Goal: Navigation & Orientation: Go to known website

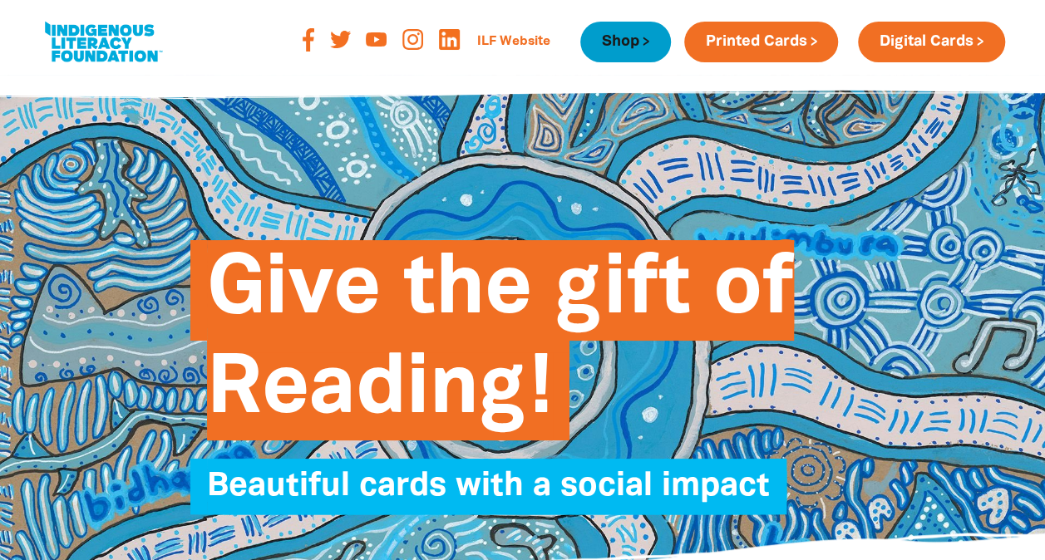
click at [620, 41] on link "Shop" at bounding box center [625, 42] width 90 height 41
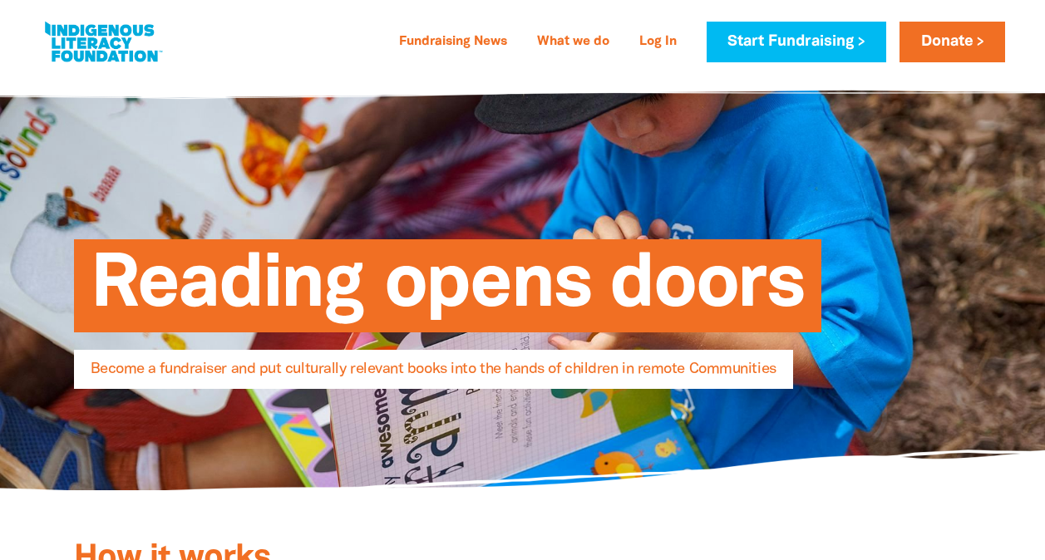
select select "AU"
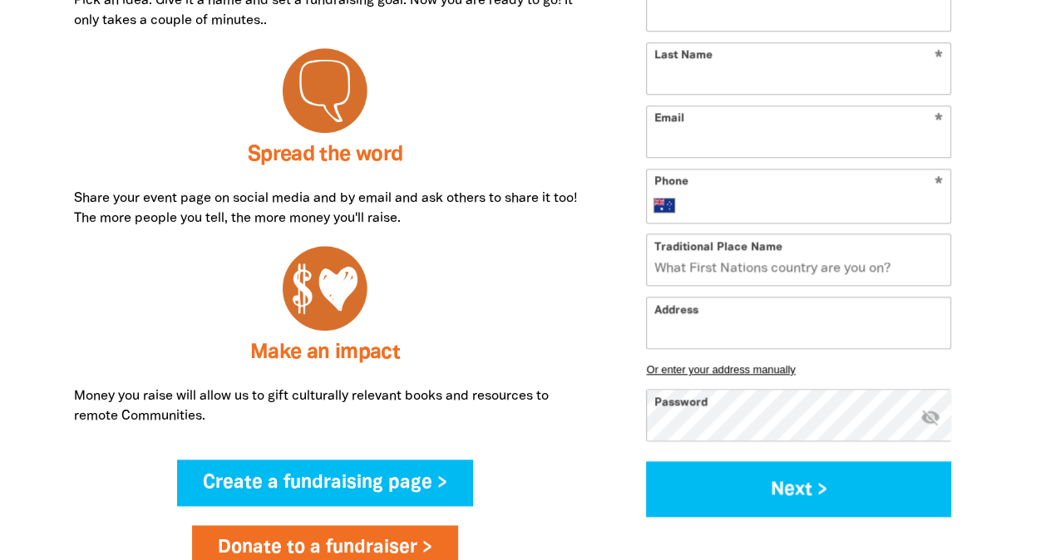
scroll to position [810, 0]
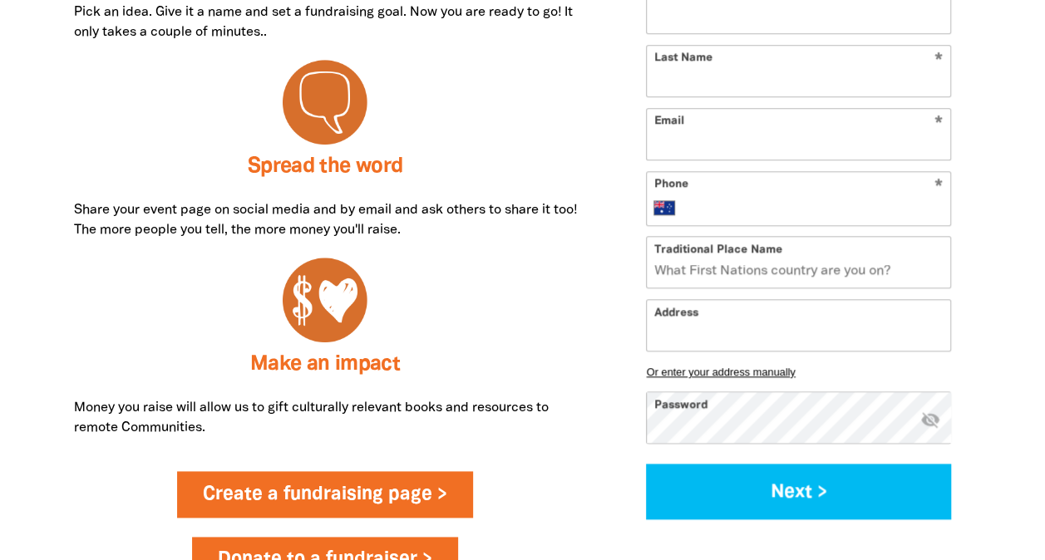
click at [263, 507] on link "Create a fundraising page >" at bounding box center [325, 494] width 296 height 47
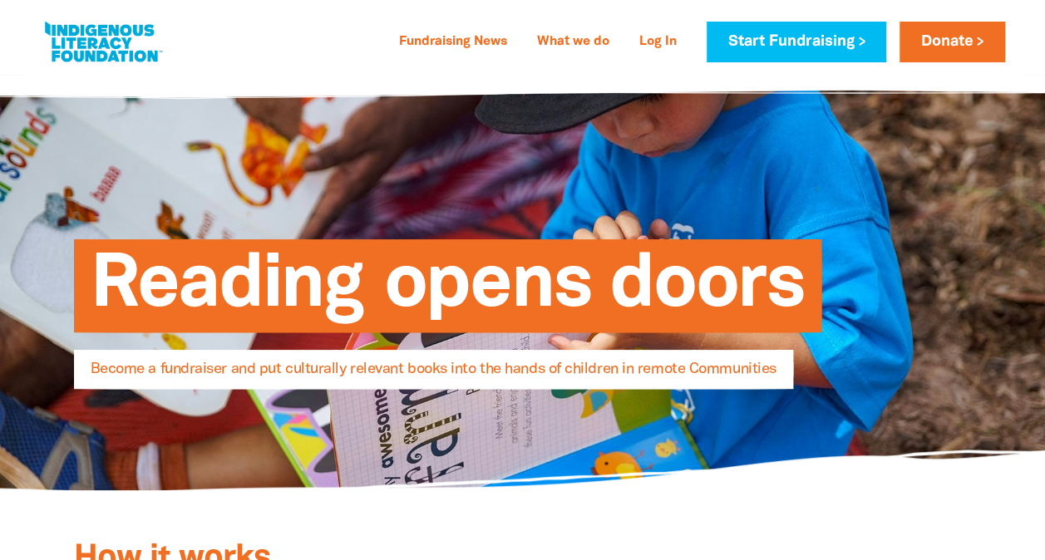
select select "AU"
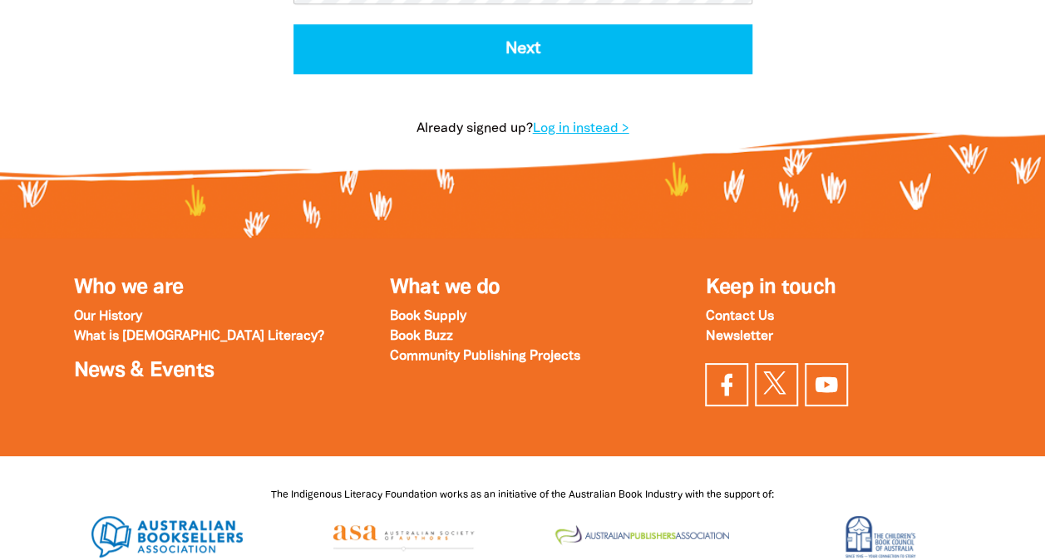
scroll to position [972, 0]
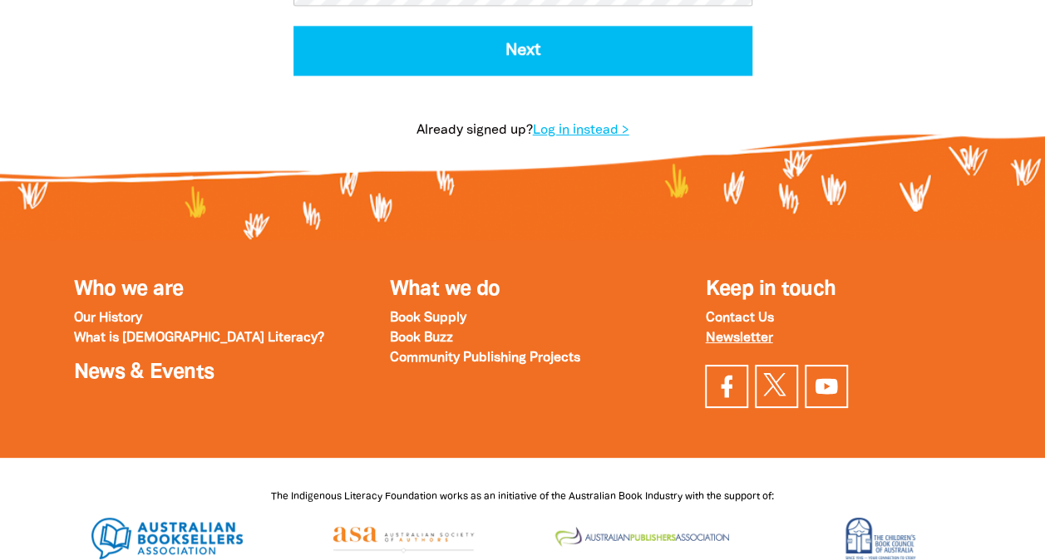
click at [720, 344] on strong "Newsletter" at bounding box center [738, 338] width 67 height 12
select select "AU"
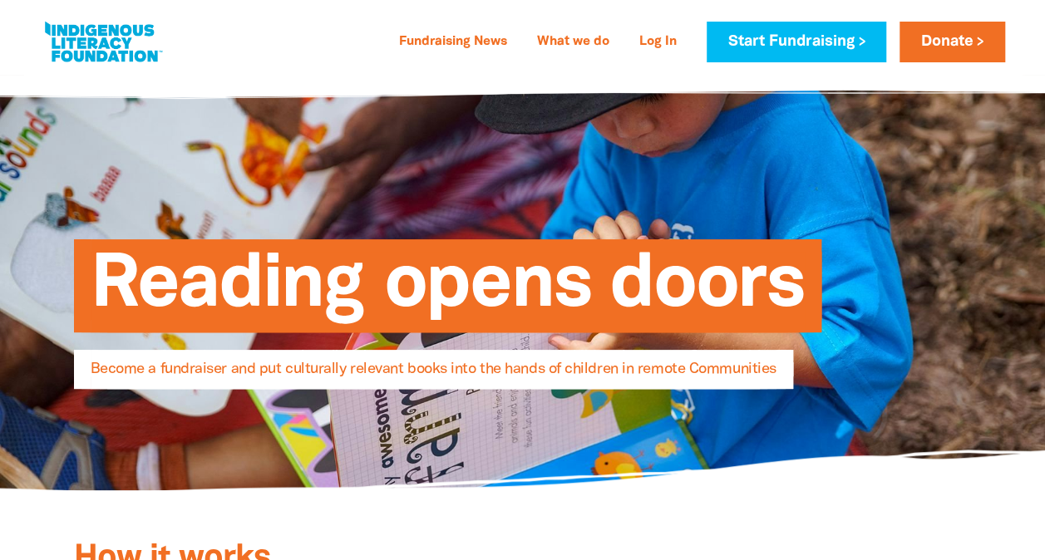
click at [83, 35] on link at bounding box center [103, 42] width 125 height 51
